Goal: Task Accomplishment & Management: Complete application form

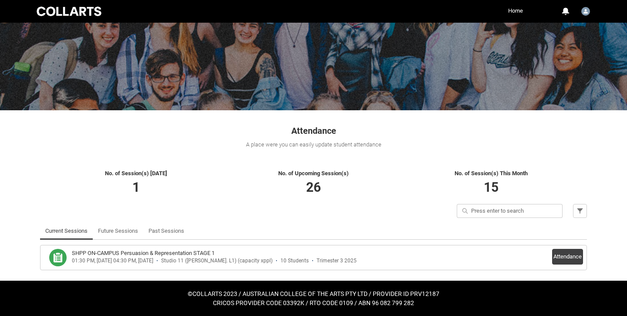
scroll to position [52, 0]
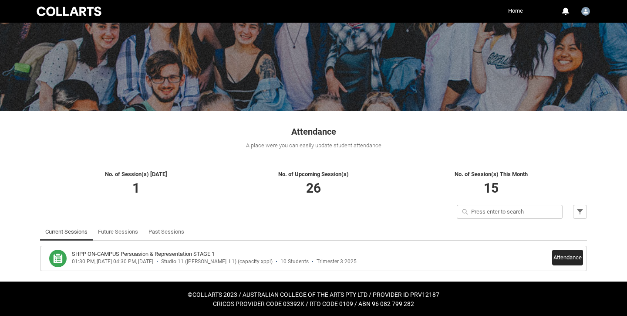
click at [572, 259] on button "Attendance" at bounding box center [567, 258] width 31 height 16
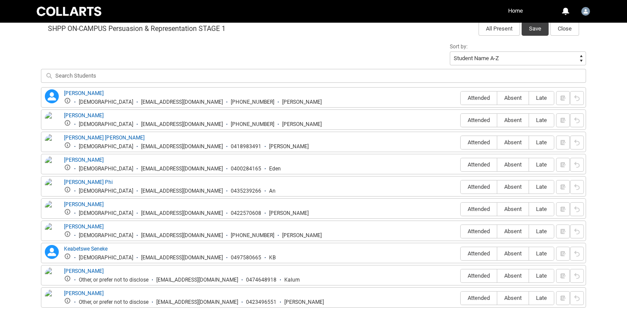
scroll to position [288, 0]
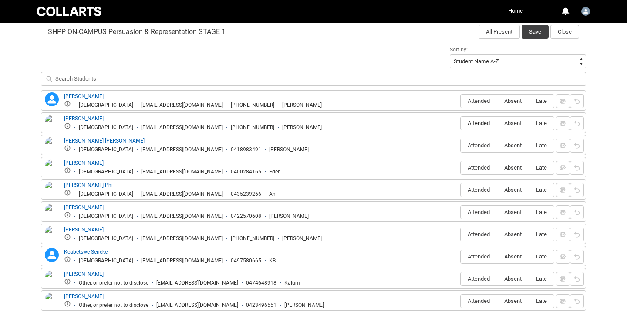
click at [485, 120] on span "Attended" at bounding box center [479, 123] width 36 height 7
click at [461, 123] on input "Attended" at bounding box center [460, 123] width 0 height 0
type lightning-radio-group "Attended"
radio input "true"
click at [478, 142] on label "Attended" at bounding box center [479, 145] width 36 height 13
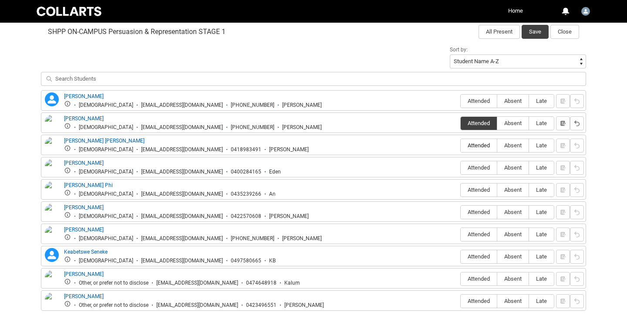
click at [461, 145] on input "Attended" at bounding box center [460, 145] width 0 height 0
type lightning-radio-group "Attended"
radio input "true"
click at [515, 165] on span "Absent" at bounding box center [512, 167] width 31 height 7
click at [497, 167] on input "Absent" at bounding box center [497, 167] width 0 height 0
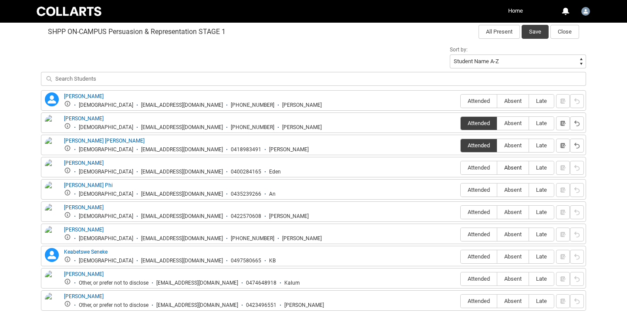
type lightning-radio-group "Absent"
radio input "true"
click at [513, 103] on span "Absent" at bounding box center [512, 101] width 31 height 7
click at [497, 101] on input "Absent" at bounding box center [497, 101] width 0 height 0
type lightning-radio-group "Absent"
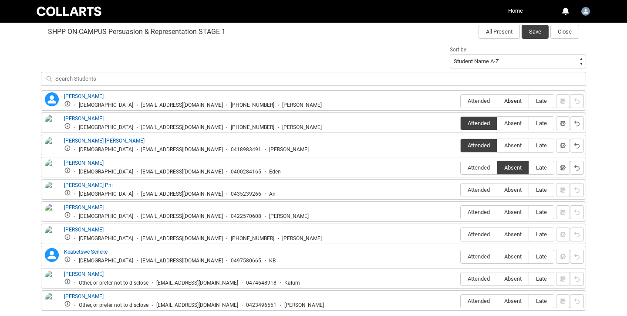
radio input "true"
click at [482, 187] on span "Attended" at bounding box center [479, 189] width 36 height 7
click at [461, 189] on input "Attended" at bounding box center [460, 189] width 0 height 0
type lightning-radio-group "Attended"
radio input "true"
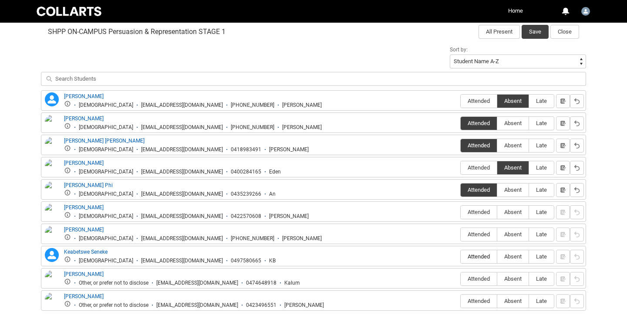
click at [476, 254] on span "Attended" at bounding box center [479, 256] width 36 height 7
click at [461, 256] on input "Attended" at bounding box center [460, 256] width 0 height 0
type lightning-radio-group "Attended"
radio input "true"
click at [482, 278] on span "Attended" at bounding box center [479, 278] width 36 height 7
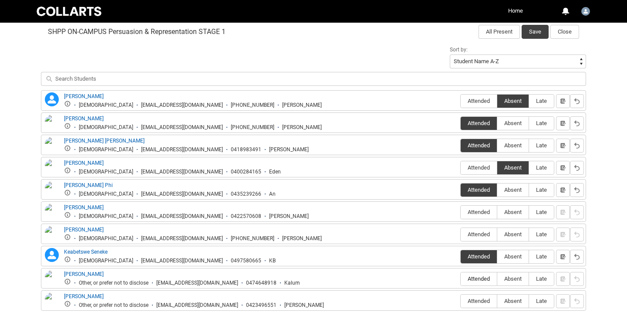
click at [461, 278] on input "Attended" at bounding box center [460, 278] width 0 height 0
type lightning-radio-group "Attended"
radio input "true"
click at [487, 298] on span "Attended" at bounding box center [479, 300] width 36 height 7
click at [461, 300] on input "Attended" at bounding box center [460, 300] width 0 height 0
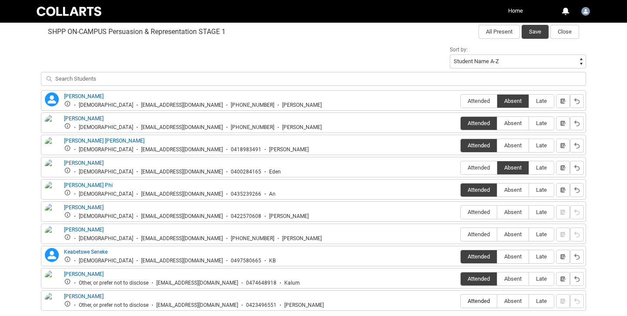
type lightning-radio-group "Attended"
radio input "true"
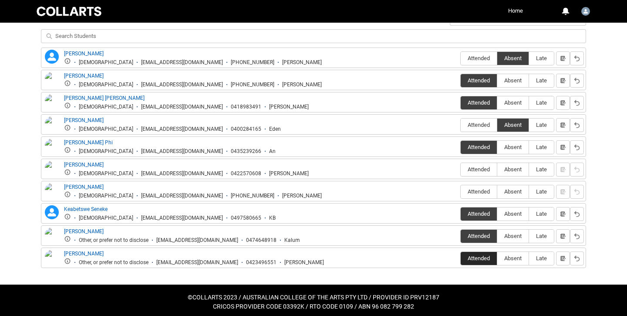
scroll to position [330, 0]
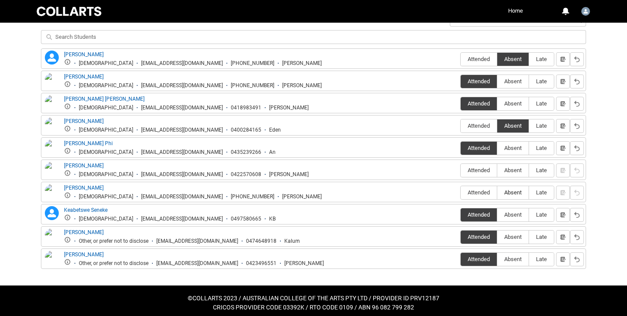
click at [513, 191] on span "Absent" at bounding box center [512, 192] width 31 height 7
click at [497, 192] on input "Absent" at bounding box center [497, 192] width 0 height 0
type lightning-radio-group "Absent"
radio input "true"
click at [52, 166] on img at bounding box center [52, 177] width 14 height 31
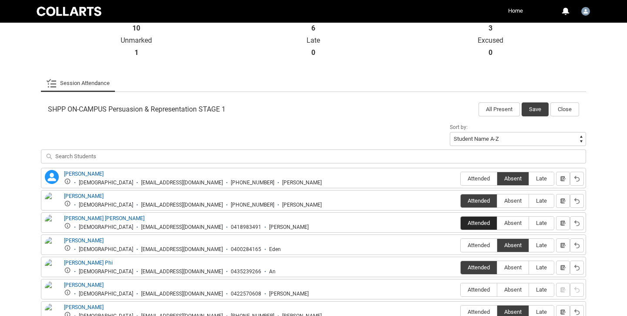
scroll to position [208, 0]
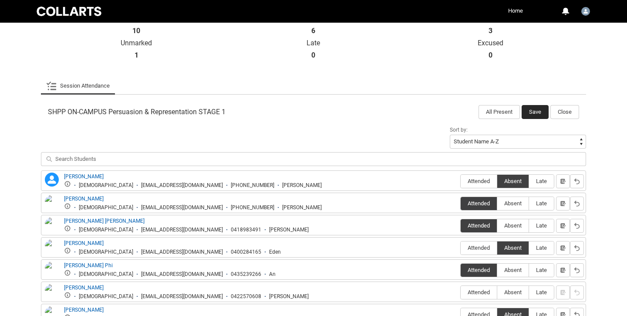
click at [537, 108] on button "Save" at bounding box center [535, 112] width 27 height 14
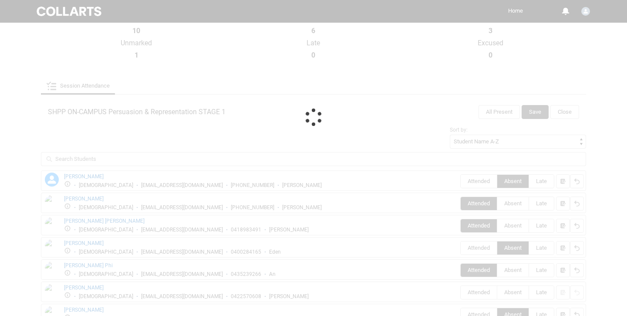
scroll to position [52, 0]
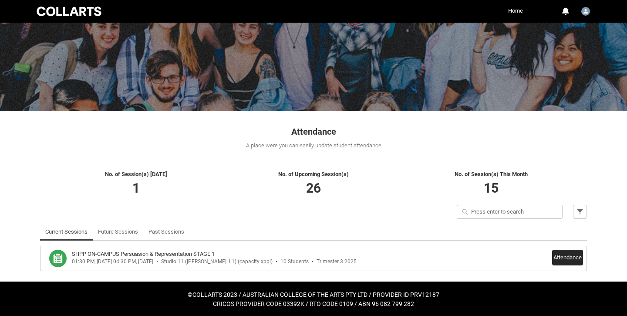
click at [568, 256] on button "Attendance" at bounding box center [567, 258] width 31 height 16
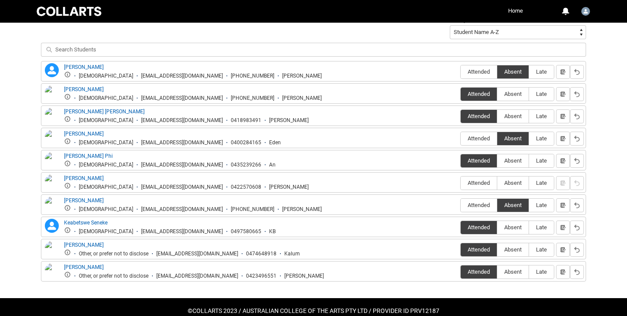
scroll to position [327, 0]
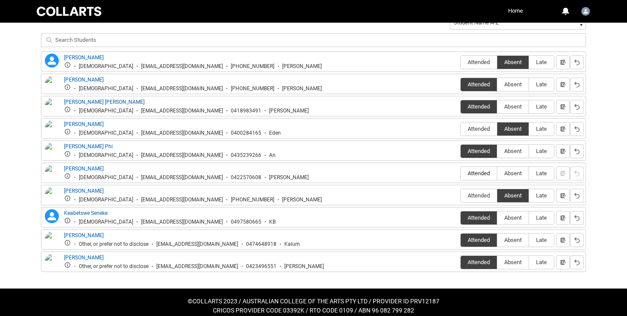
click at [483, 171] on span "Attended" at bounding box center [479, 173] width 36 height 7
click at [461, 173] on input "Attended" at bounding box center [460, 173] width 0 height 0
type lightning-radio-group "Attended"
radio input "true"
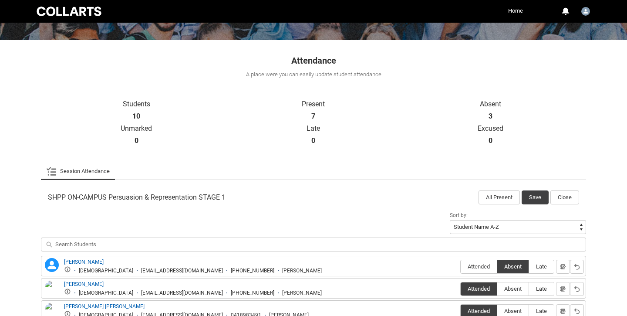
scroll to position [118, 0]
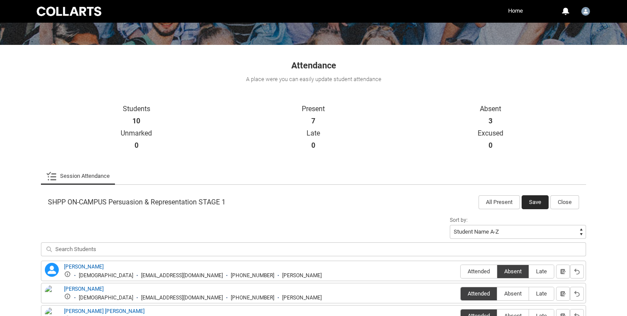
click at [539, 198] on button "Save" at bounding box center [535, 202] width 27 height 14
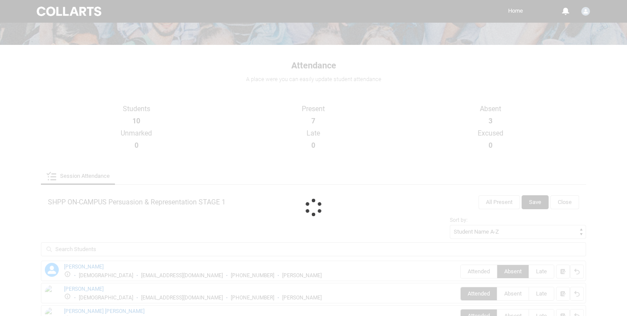
scroll to position [52, 0]
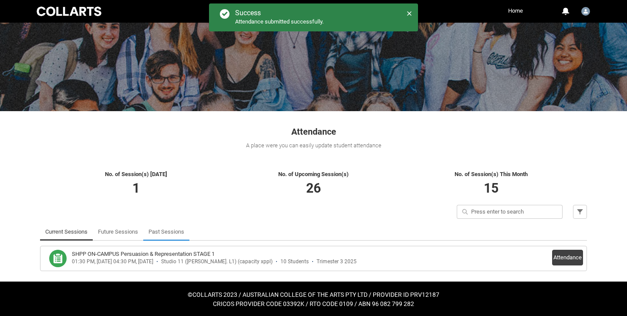
click at [163, 227] on link "Past Sessions" at bounding box center [166, 231] width 36 height 17
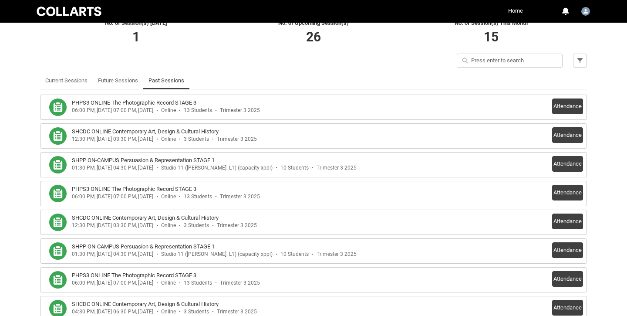
scroll to position [186, 0]
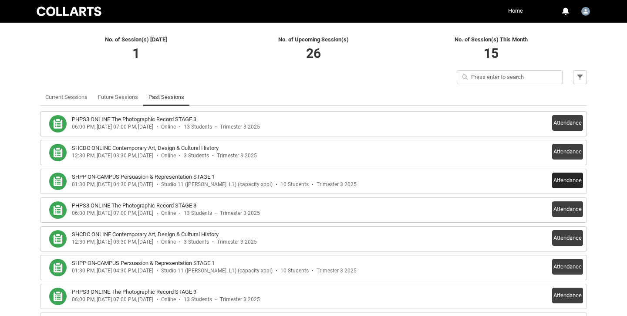
click at [567, 179] on button "Attendance" at bounding box center [567, 180] width 31 height 16
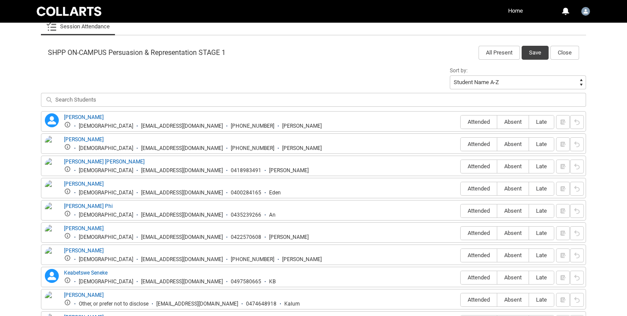
scroll to position [269, 0]
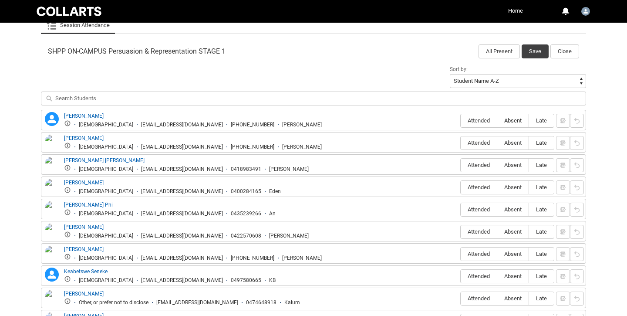
click at [515, 117] on label "Absent" at bounding box center [512, 120] width 31 height 13
click at [497, 120] on input "Absent" at bounding box center [497, 120] width 0 height 0
type lightning-radio-group "Absent"
radio input "true"
click at [489, 142] on span "Attended" at bounding box center [479, 142] width 36 height 7
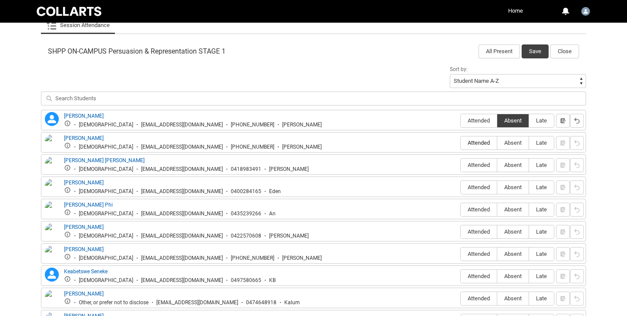
click at [461, 142] on input "Attended" at bounding box center [460, 142] width 0 height 0
type lightning-radio-group "Attended"
radio input "true"
click at [483, 162] on span "Attended" at bounding box center [479, 165] width 36 height 7
click at [461, 165] on input "Attended" at bounding box center [460, 165] width 0 height 0
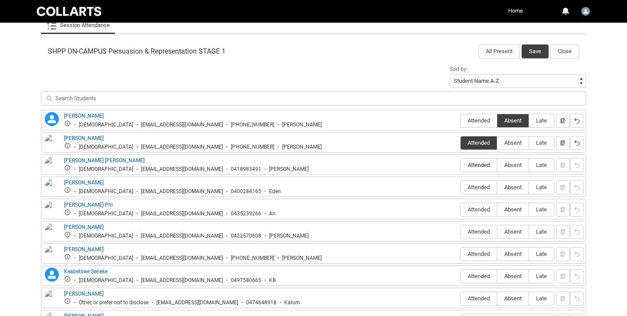
type lightning-radio-group "Attended"
radio input "true"
click at [513, 186] on span "Absent" at bounding box center [512, 187] width 31 height 7
click at [497, 187] on input "Absent" at bounding box center [497, 187] width 0 height 0
type lightning-radio-group "Absent"
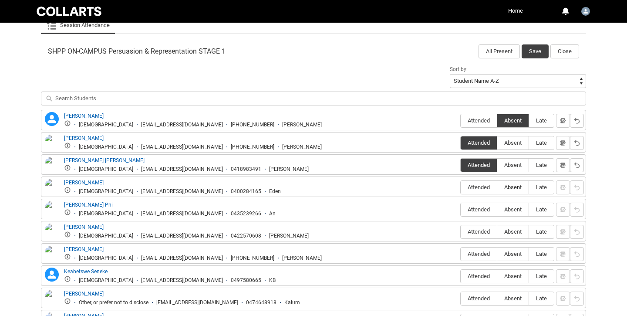
radio input "true"
click at [478, 212] on span "Attended" at bounding box center [479, 209] width 36 height 7
click at [461, 209] on input "Attended" at bounding box center [460, 209] width 0 height 0
type lightning-radio-group "Attended"
radio input "true"
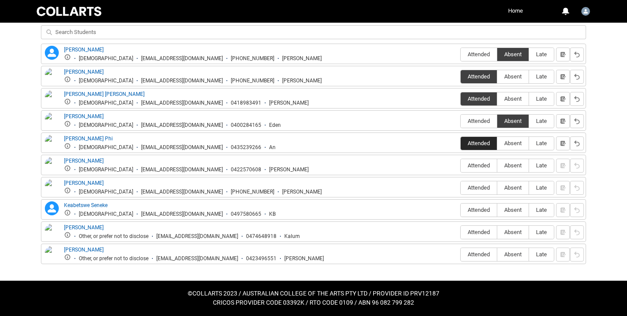
scroll to position [334, 0]
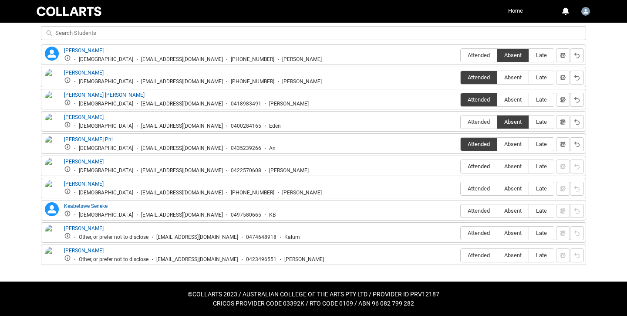
click at [481, 165] on span "Attended" at bounding box center [479, 166] width 36 height 7
click at [461, 166] on input "Attended" at bounding box center [460, 166] width 0 height 0
type lightning-radio-group "Attended"
radio input "true"
click at [487, 185] on span "Attended" at bounding box center [479, 188] width 36 height 7
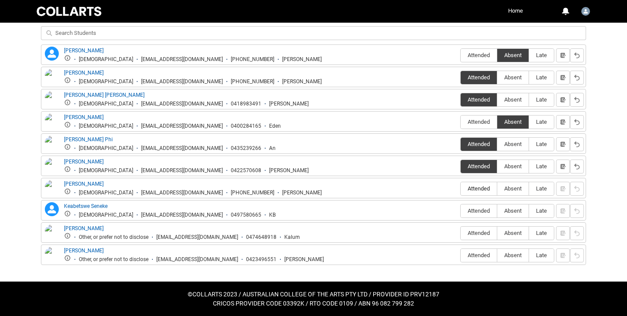
click at [461, 188] on input "Attended" at bounding box center [460, 188] width 0 height 0
type lightning-radio-group "Attended"
radio input "true"
click at [483, 212] on span "Attended" at bounding box center [479, 210] width 36 height 7
click at [461, 211] on input "Attended" at bounding box center [460, 210] width 0 height 0
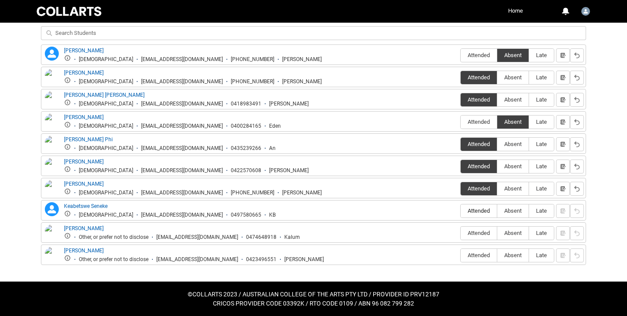
type lightning-radio-group "Attended"
radio input "true"
click at [484, 233] on span "Attended" at bounding box center [479, 232] width 36 height 7
click at [461, 233] on input "Attended" at bounding box center [460, 233] width 0 height 0
type lightning-radio-group "Attended"
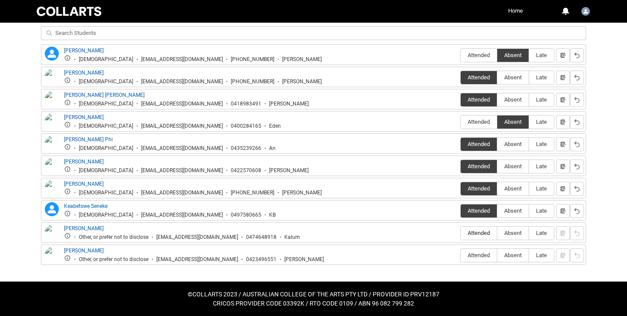
radio input "true"
click at [503, 255] on span "Absent" at bounding box center [512, 255] width 31 height 7
click at [497, 255] on input "Absent" at bounding box center [497, 255] width 0 height 0
type lightning-radio-group "Absent"
radio input "true"
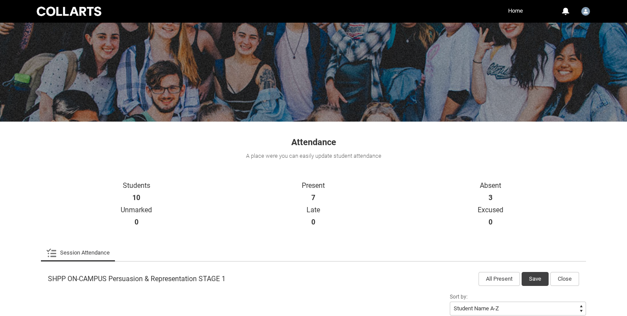
scroll to position [28, 0]
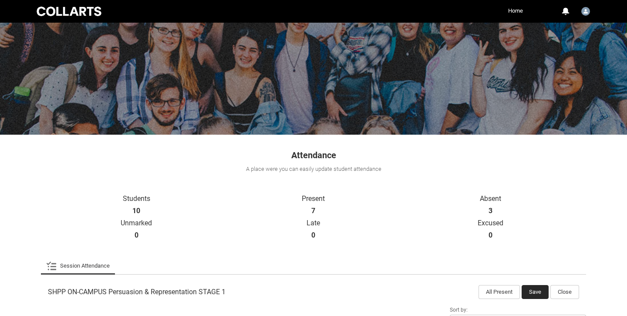
click at [537, 291] on button "Save" at bounding box center [535, 292] width 27 height 14
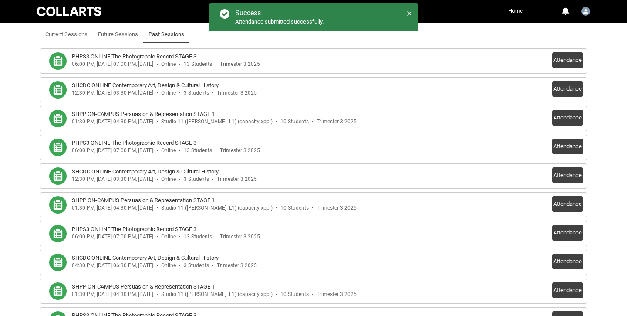
scroll to position [250, 0]
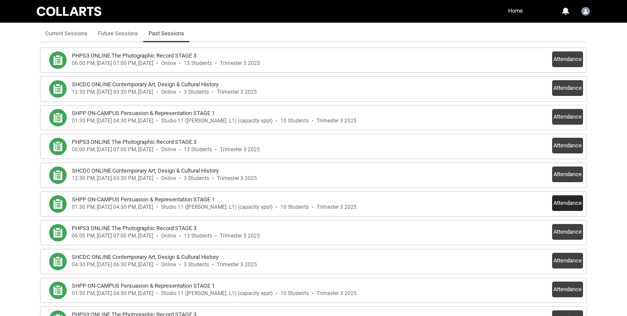
click at [565, 201] on button "Attendance" at bounding box center [567, 203] width 31 height 16
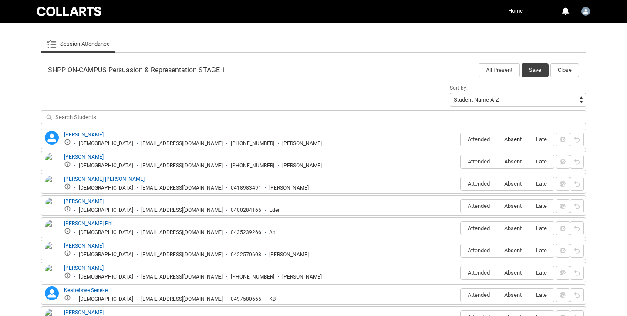
click at [520, 138] on span "Absent" at bounding box center [512, 139] width 31 height 7
click at [497, 139] on input "Absent" at bounding box center [497, 139] width 0 height 0
type lightning-radio-group "Absent"
radio input "true"
click at [483, 163] on span "Attended" at bounding box center [479, 161] width 36 height 7
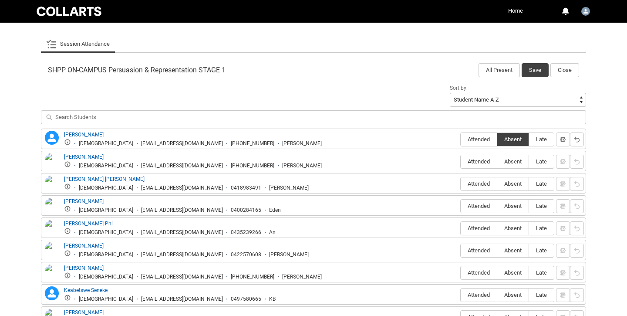
click at [461, 162] on input "Attended" at bounding box center [460, 161] width 0 height 0
type lightning-radio-group "Attended"
radio input "true"
click at [482, 182] on span "Attended" at bounding box center [479, 183] width 36 height 7
click at [461, 183] on input "Attended" at bounding box center [460, 183] width 0 height 0
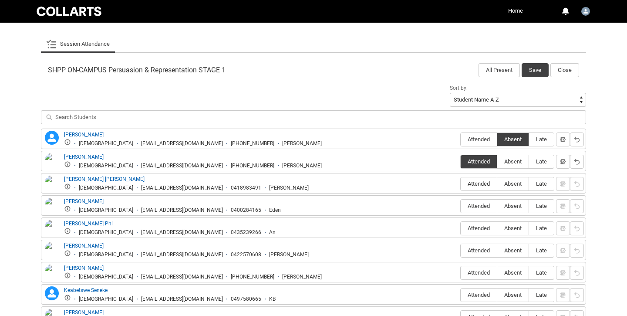
type lightning-radio-group "Attended"
radio input "true"
click at [512, 205] on span "Absent" at bounding box center [512, 205] width 31 height 7
click at [497, 206] on input "Absent" at bounding box center [497, 206] width 0 height 0
type lightning-radio-group "Absent"
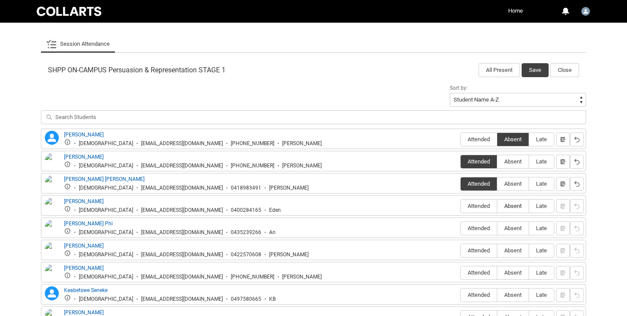
radio input "true"
click at [482, 226] on span "Attended" at bounding box center [479, 228] width 36 height 7
click at [461, 228] on input "Attended" at bounding box center [460, 228] width 0 height 0
type lightning-radio-group "Attended"
radio input "true"
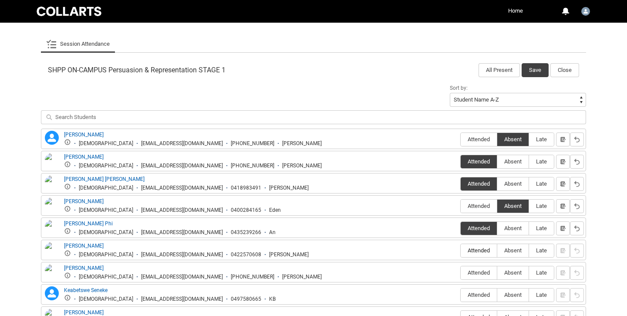
click at [478, 252] on span "Attended" at bounding box center [479, 250] width 36 height 7
click at [461, 250] on input "Attended" at bounding box center [460, 250] width 0 height 0
type lightning-radio-group "Attended"
radio input "true"
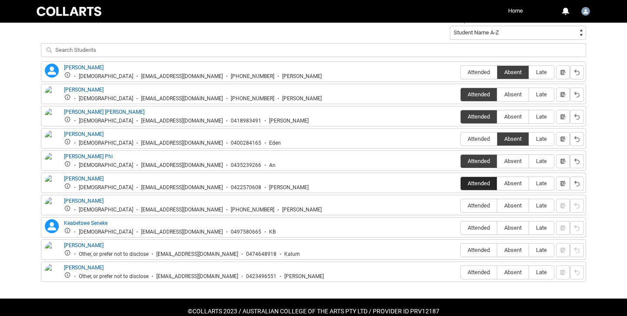
scroll to position [324, 0]
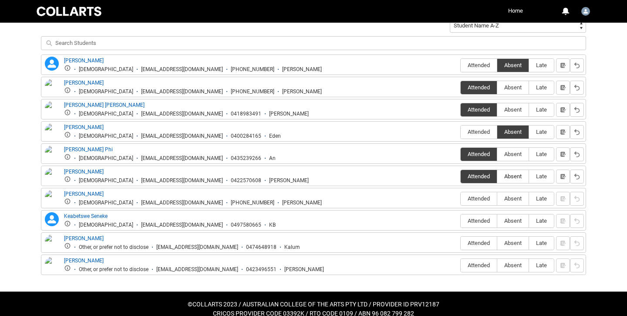
click at [508, 176] on span "Absent" at bounding box center [512, 176] width 31 height 7
click at [497, 176] on input "Absent" at bounding box center [497, 176] width 0 height 0
type lightning-radio-group "Absent"
radio input "true"
click at [486, 196] on span "Attended" at bounding box center [479, 198] width 36 height 7
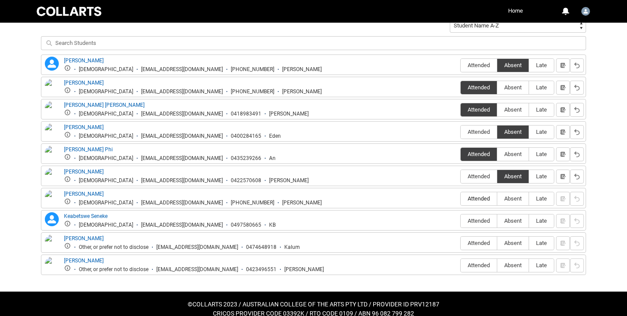
click at [461, 198] on input "Attended" at bounding box center [460, 198] width 0 height 0
type lightning-radio-group "Attended"
radio input "true"
click at [484, 219] on span "Attended" at bounding box center [479, 220] width 36 height 7
click at [461, 220] on input "Attended" at bounding box center [460, 220] width 0 height 0
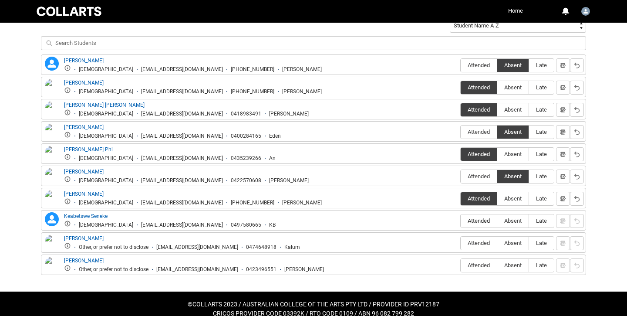
type lightning-radio-group "Attended"
radio input "true"
click at [484, 243] on span "Attended" at bounding box center [479, 243] width 36 height 7
click at [461, 243] on input "Attended" at bounding box center [460, 243] width 0 height 0
type lightning-radio-group "Attended"
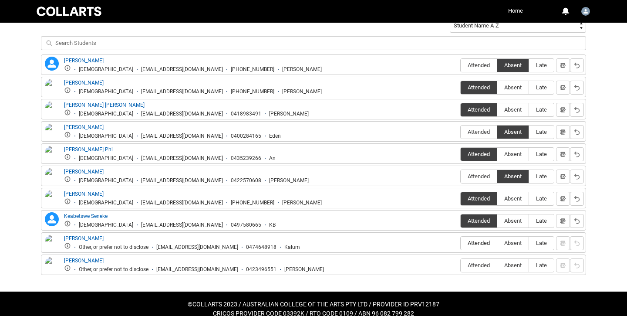
radio input "true"
click at [480, 260] on label "Attended" at bounding box center [479, 265] width 36 height 13
click at [461, 265] on input "Attended" at bounding box center [460, 265] width 0 height 0
type lightning-radio-group "Attended"
radio input "true"
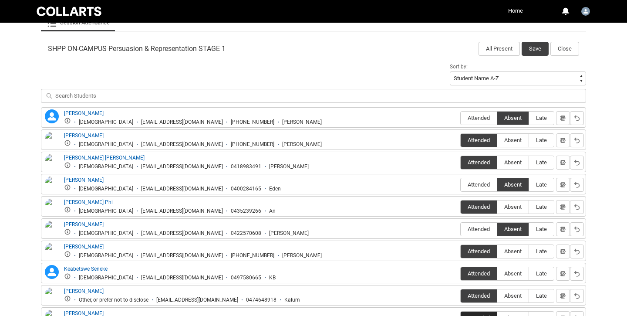
scroll to position [256, 0]
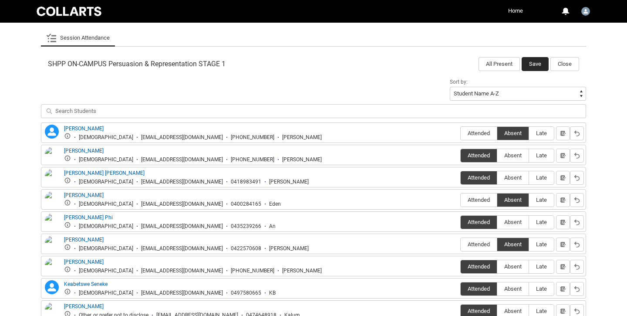
click at [534, 65] on button "Save" at bounding box center [535, 64] width 27 height 14
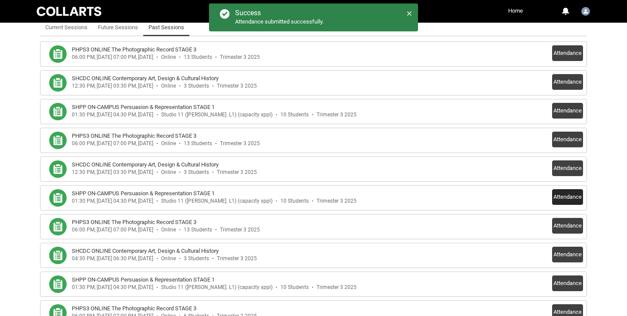
click at [574, 196] on button "Attendance" at bounding box center [567, 197] width 31 height 16
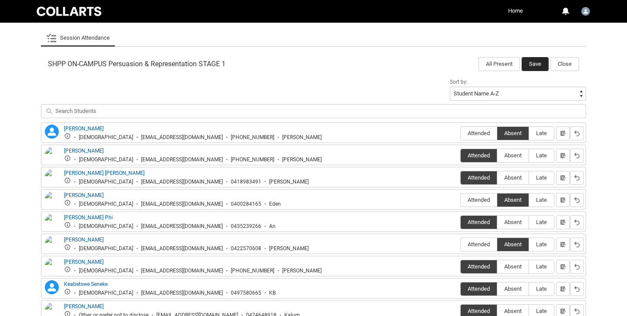
click at [535, 61] on button "Save" at bounding box center [535, 64] width 27 height 14
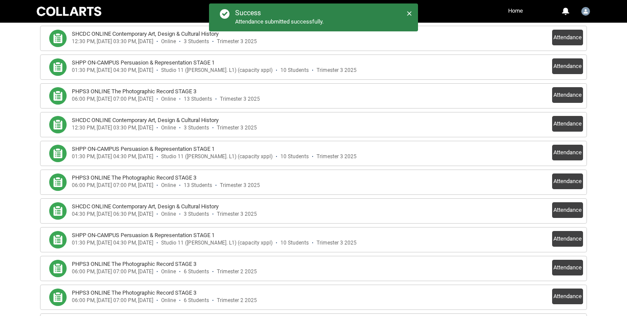
scroll to position [301, 0]
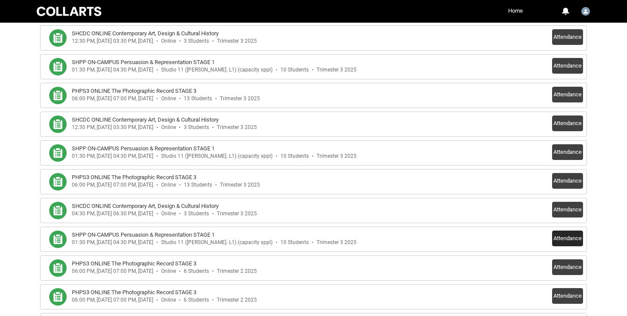
click at [564, 232] on button "Attendance" at bounding box center [567, 238] width 31 height 16
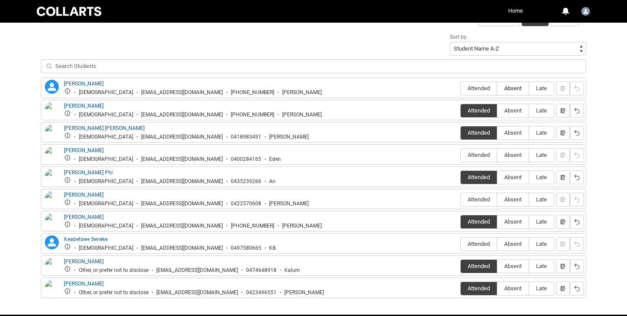
click at [514, 88] on span "Absent" at bounding box center [512, 88] width 31 height 7
click at [497, 88] on input "Absent" at bounding box center [497, 88] width 0 height 0
type lightning-radio-group "Absent"
radio input "true"
click at [514, 151] on label "Absent" at bounding box center [512, 154] width 31 height 13
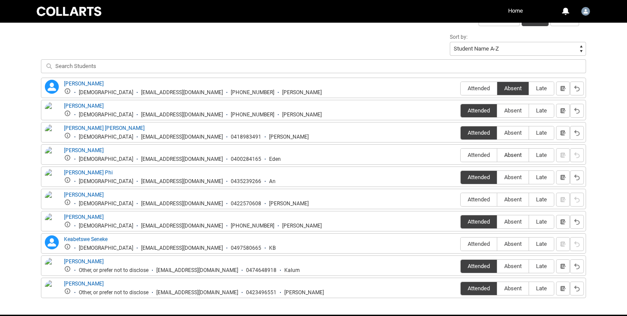
click at [497, 155] on input "Absent" at bounding box center [497, 155] width 0 height 0
type lightning-radio-group "Absent"
radio input "true"
click at [517, 198] on span "Absent" at bounding box center [512, 199] width 31 height 7
click at [497, 199] on input "Absent" at bounding box center [497, 199] width 0 height 0
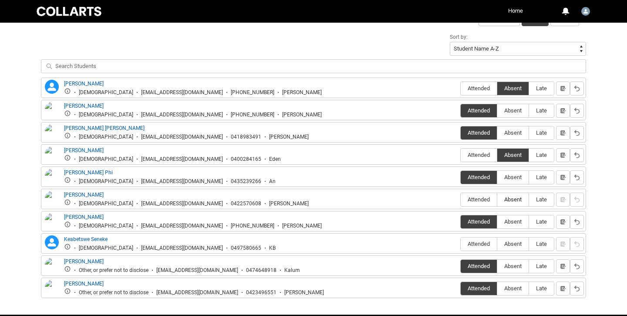
type lightning-radio-group "Absent"
radio input "true"
click at [518, 244] on span "Absent" at bounding box center [512, 243] width 31 height 7
click at [497, 244] on input "Absent" at bounding box center [497, 243] width 0 height 0
type lightning-radio-group "Absent"
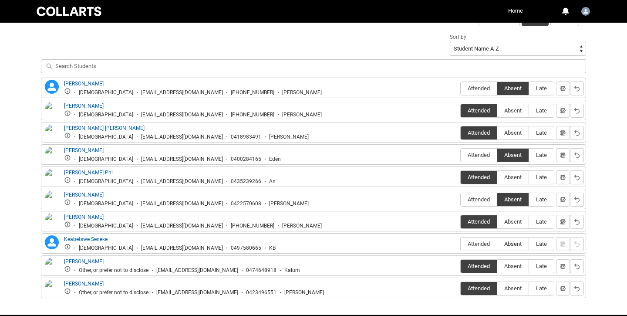
radio input "true"
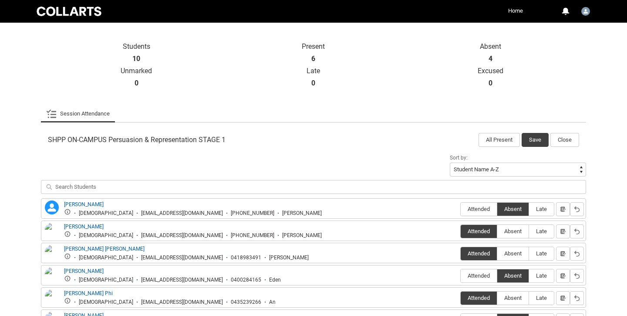
scroll to position [154, 0]
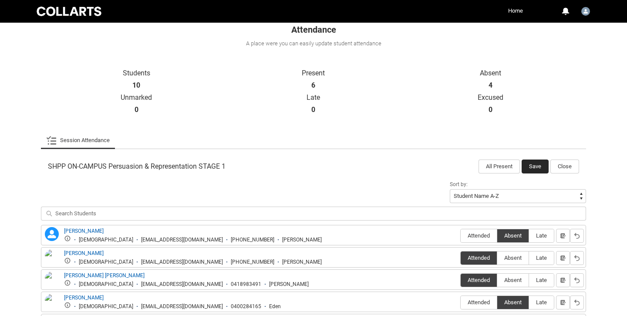
click at [534, 167] on button "Save" at bounding box center [535, 166] width 27 height 14
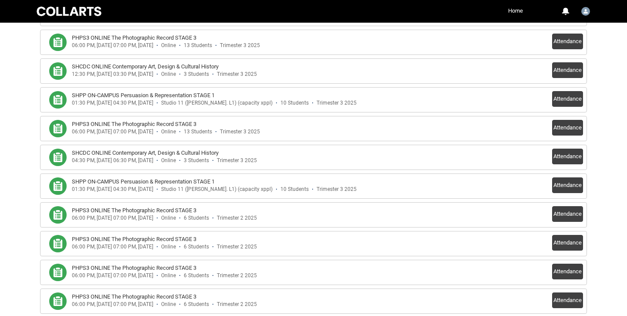
scroll to position [354, 0]
click at [573, 184] on button "Attendance" at bounding box center [567, 186] width 31 height 16
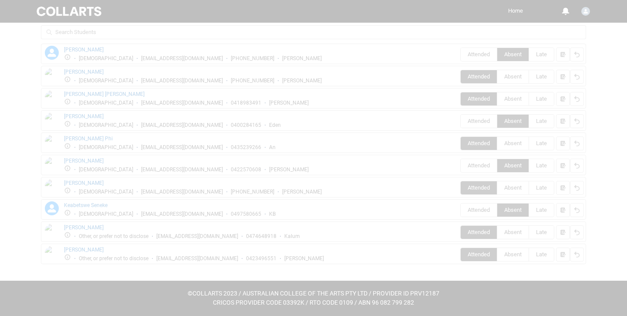
scroll to position [334, 0]
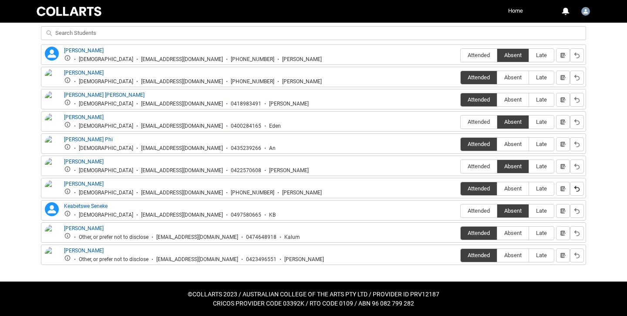
click at [573, 184] on button "button" at bounding box center [577, 189] width 14 height 14
radio input "false"
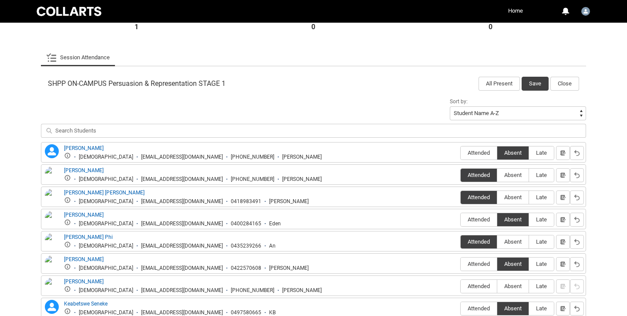
scroll to position [225, 0]
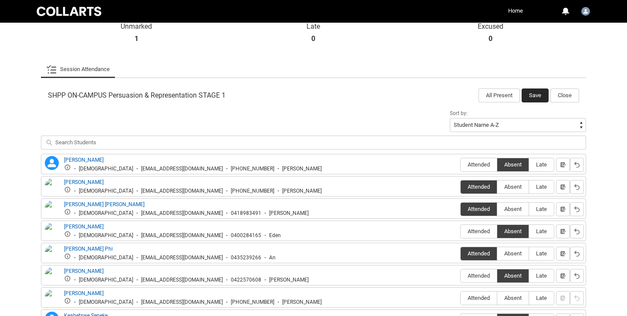
click at [534, 96] on button "Save" at bounding box center [535, 95] width 27 height 14
